Goal: Find specific page/section: Find specific page/section

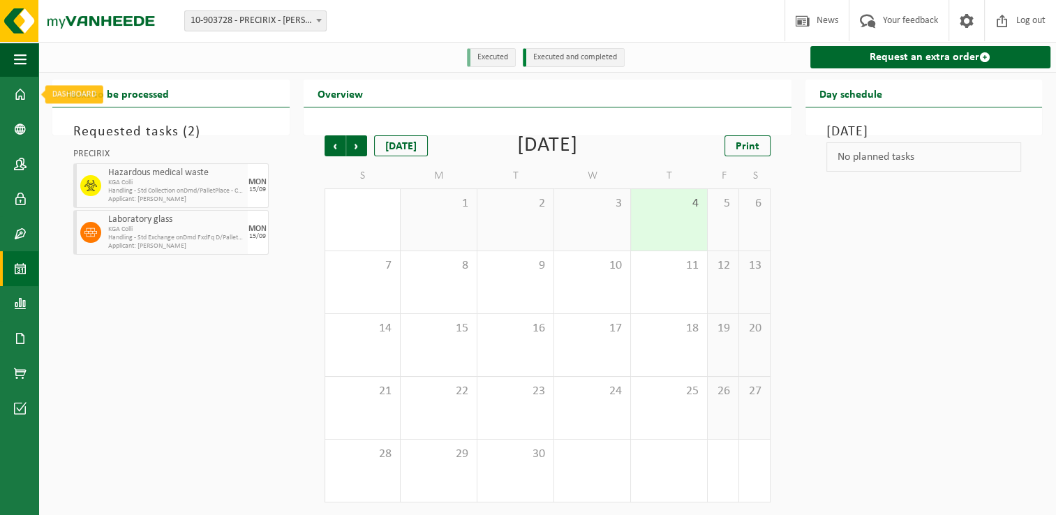
click at [32, 86] on link "Dashboard" at bounding box center [19, 94] width 38 height 35
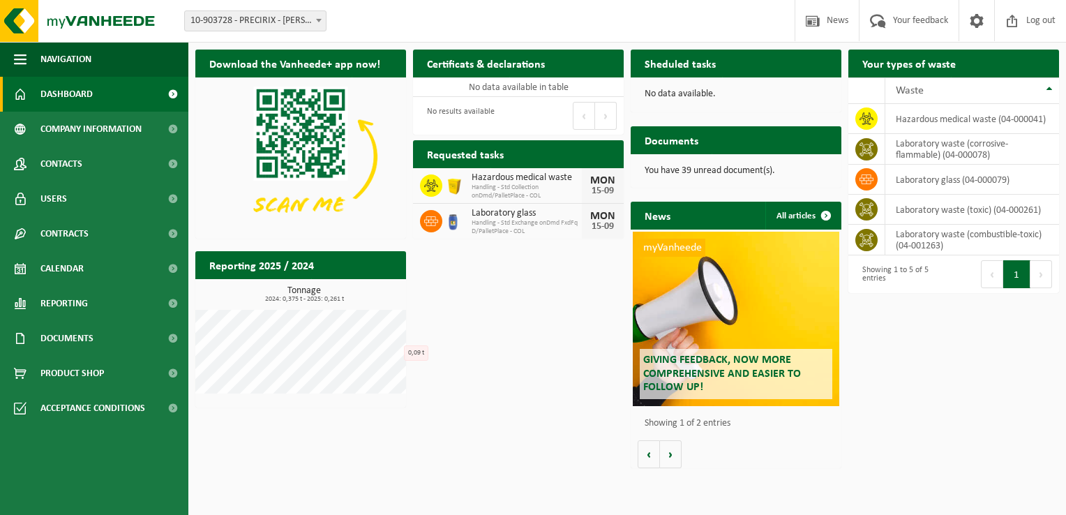
click at [98, 89] on link "Dashboard" at bounding box center [94, 94] width 188 height 35
click at [539, 179] on span "Hazardous medical waste" at bounding box center [527, 177] width 110 height 11
drag, startPoint x: 539, startPoint y: 179, endPoint x: 589, endPoint y: 263, distance: 98.2
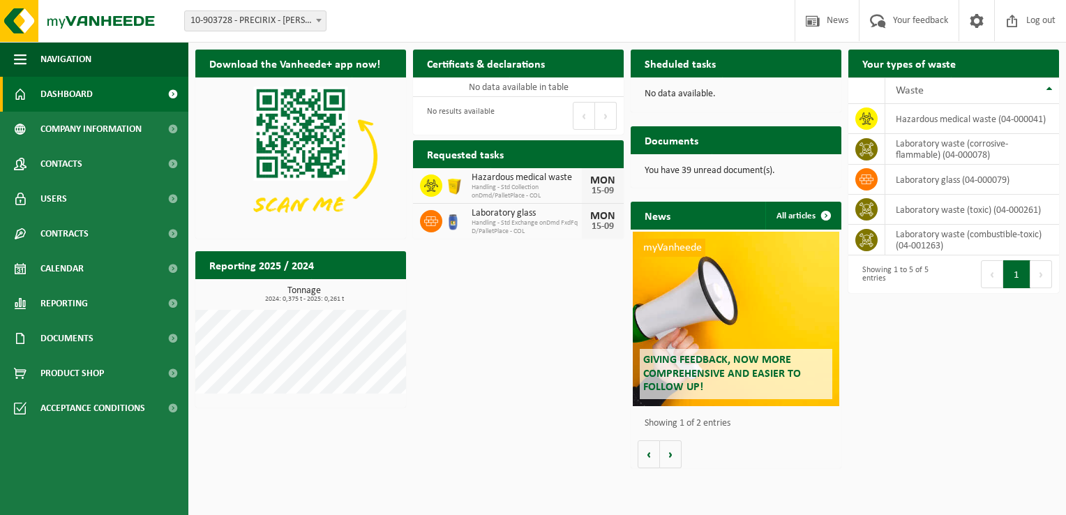
click at [589, 263] on div "Download the Vanheede+ app now! Hide Certificats & declarations See your certif…" at bounding box center [627, 259] width 871 height 433
